Goal: Transaction & Acquisition: Obtain resource

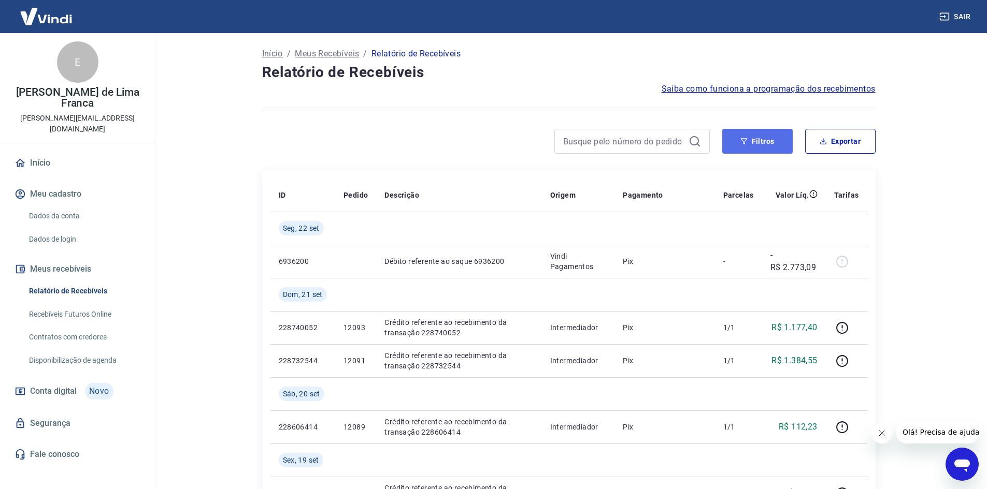
click at [766, 145] on button "Filtros" at bounding box center [757, 141] width 70 height 25
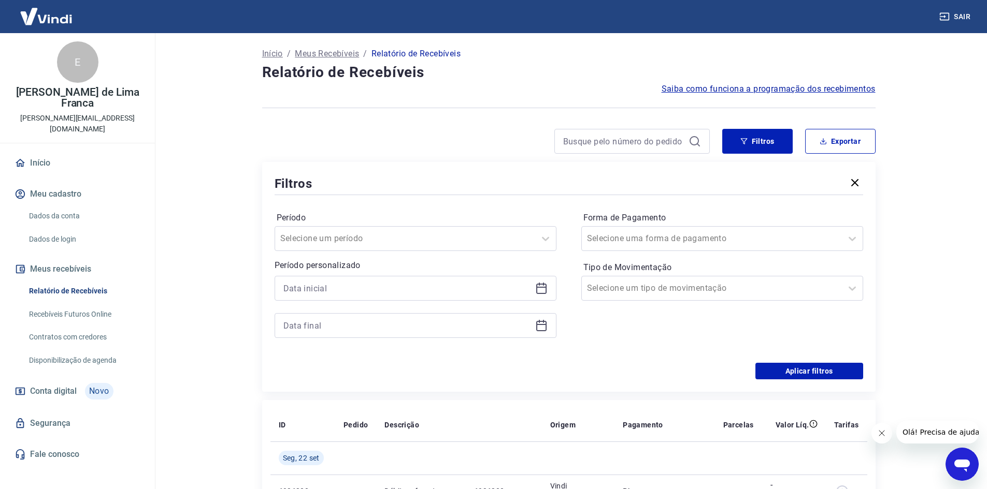
drag, startPoint x: 540, startPoint y: 289, endPoint x: 534, endPoint y: 325, distance: 36.8
click at [540, 289] on icon at bounding box center [541, 288] width 12 height 12
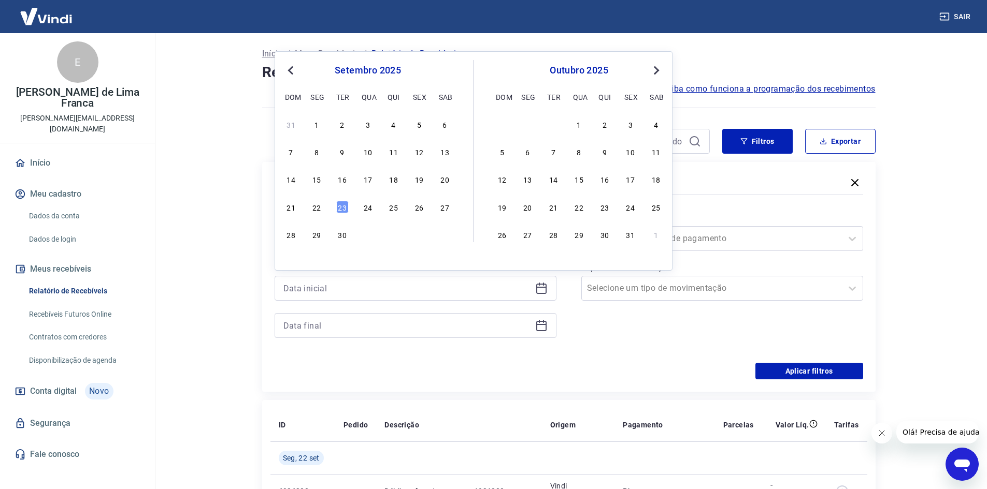
click at [286, 72] on button "Previous Month" at bounding box center [290, 70] width 12 height 12
click at [294, 262] on div "31" at bounding box center [291, 262] width 12 height 12
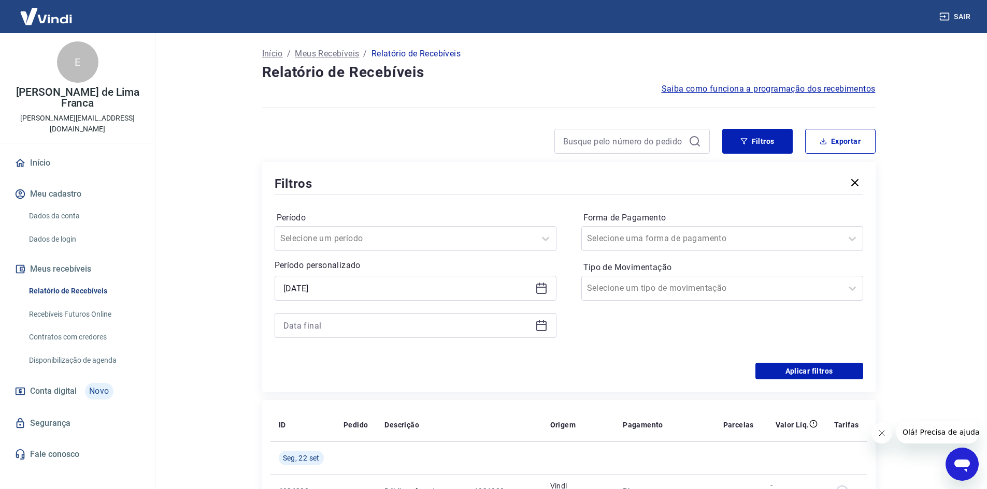
type input "[DATE]"
click at [542, 326] on icon at bounding box center [541, 326] width 12 height 12
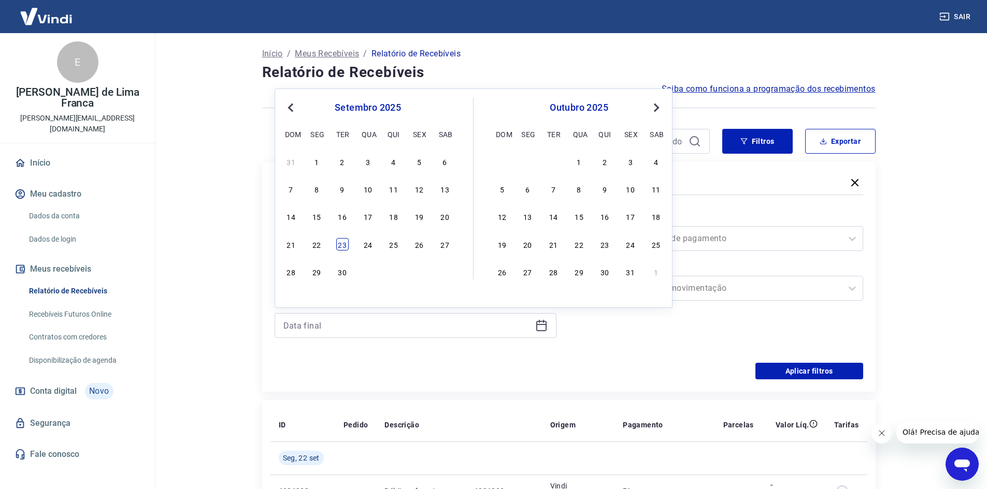
click at [339, 245] on div "23" at bounding box center [342, 244] width 12 height 12
type input "[DATE]"
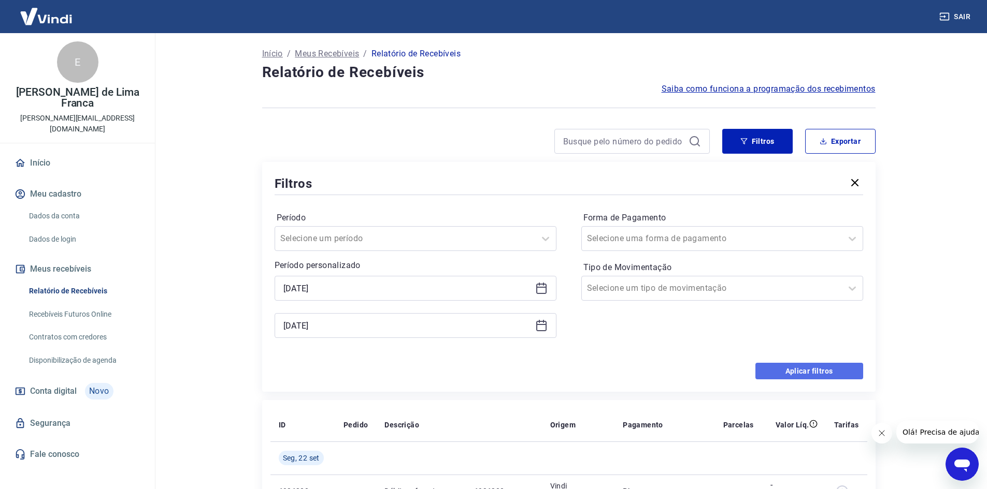
click at [788, 374] on button "Aplicar filtros" at bounding box center [809, 371] width 108 height 17
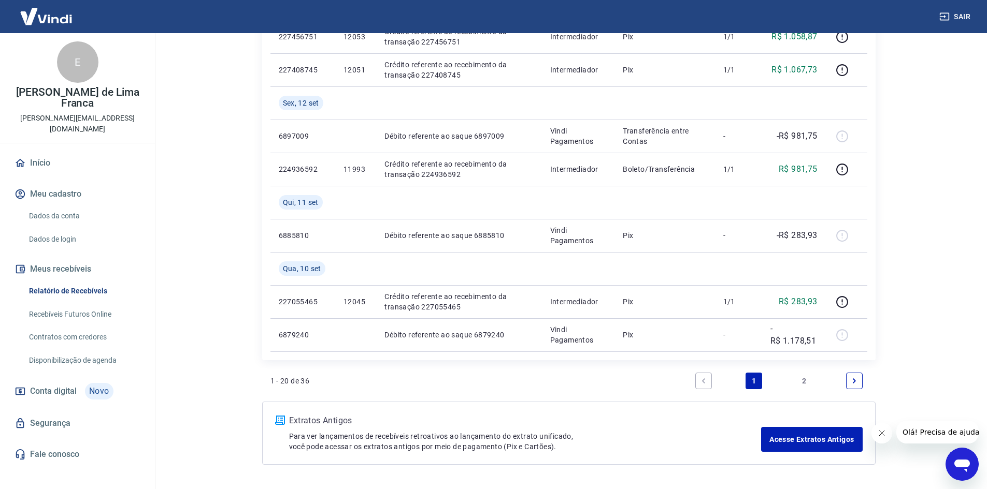
scroll to position [920, 0]
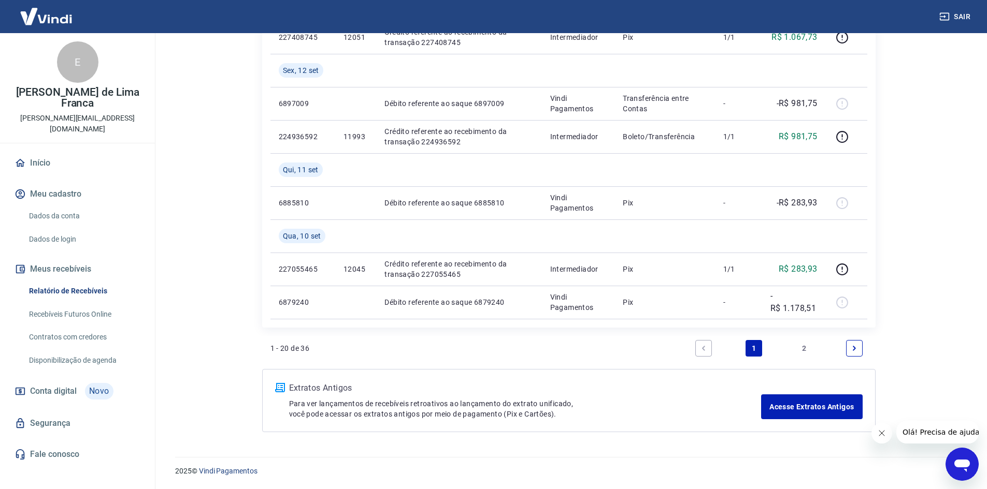
drag, startPoint x: 991, startPoint y: 124, endPoint x: 8, endPoint y: 13, distance: 988.9
click at [856, 348] on icon "Next page" at bounding box center [853, 348] width 7 height 7
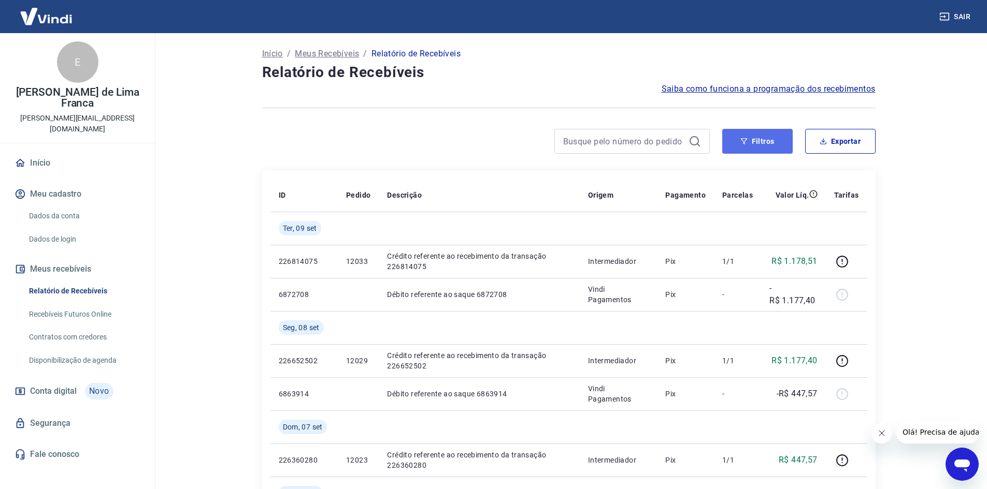
click at [746, 143] on icon "button" at bounding box center [743, 141] width 7 height 7
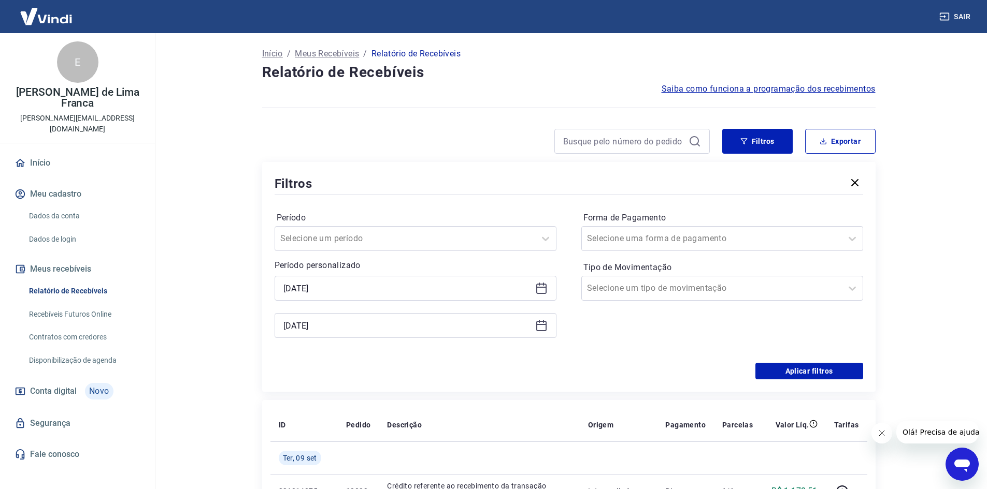
click at [544, 286] on icon at bounding box center [541, 288] width 12 height 12
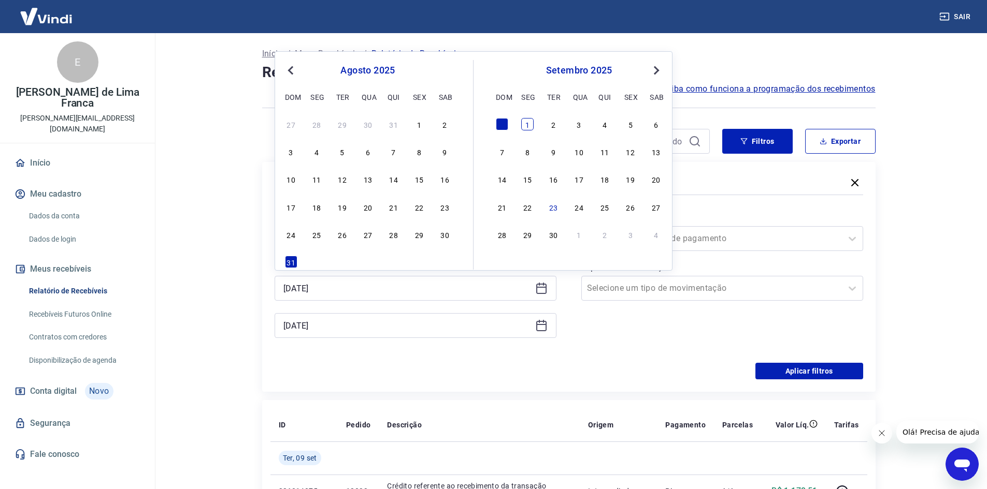
click at [526, 124] on div "1" at bounding box center [527, 124] width 12 height 12
type input "[DATE]"
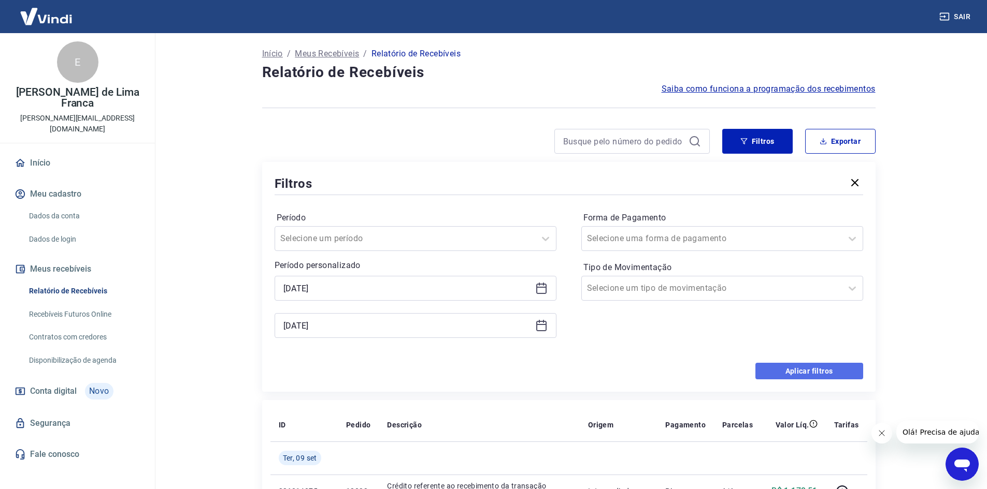
click at [780, 372] on button "Aplicar filtros" at bounding box center [809, 371] width 108 height 17
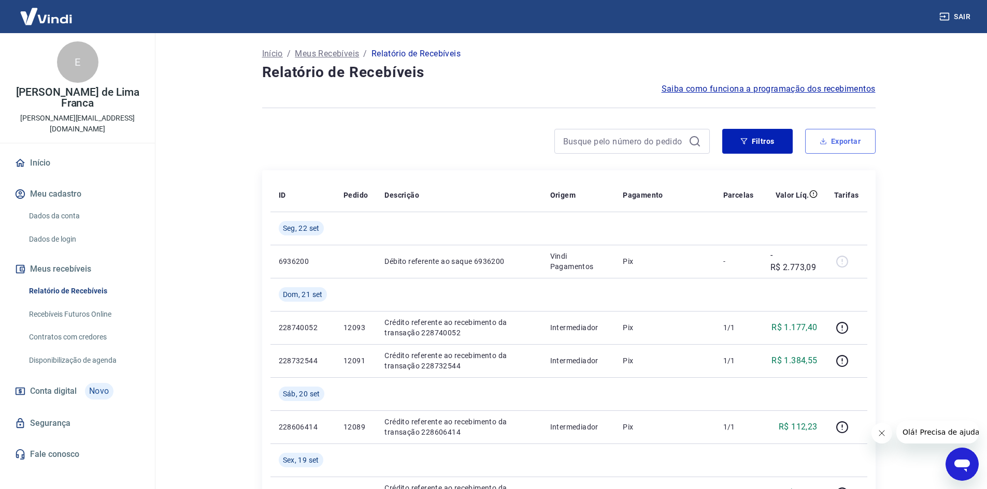
click at [833, 143] on button "Exportar" at bounding box center [840, 141] width 70 height 25
type input "[DATE]"
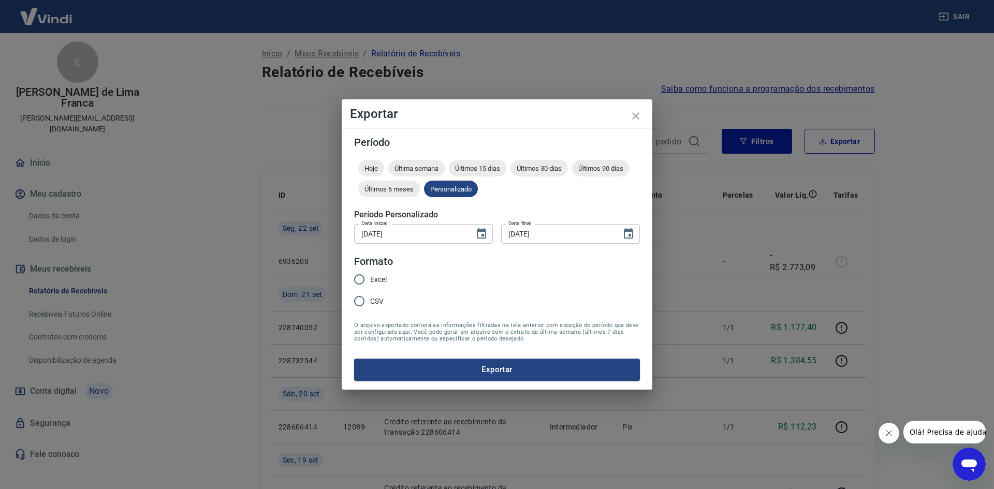
click at [357, 302] on input "CSV" at bounding box center [360, 302] width 22 height 22
radio input "true"
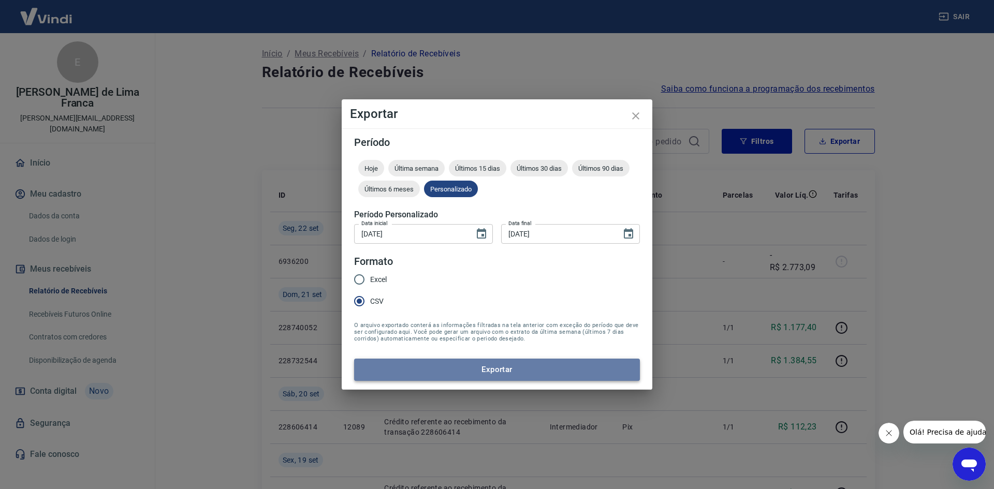
click at [431, 369] on button "Exportar" at bounding box center [497, 370] width 286 height 22
